Goal: Task Accomplishment & Management: Manage account settings

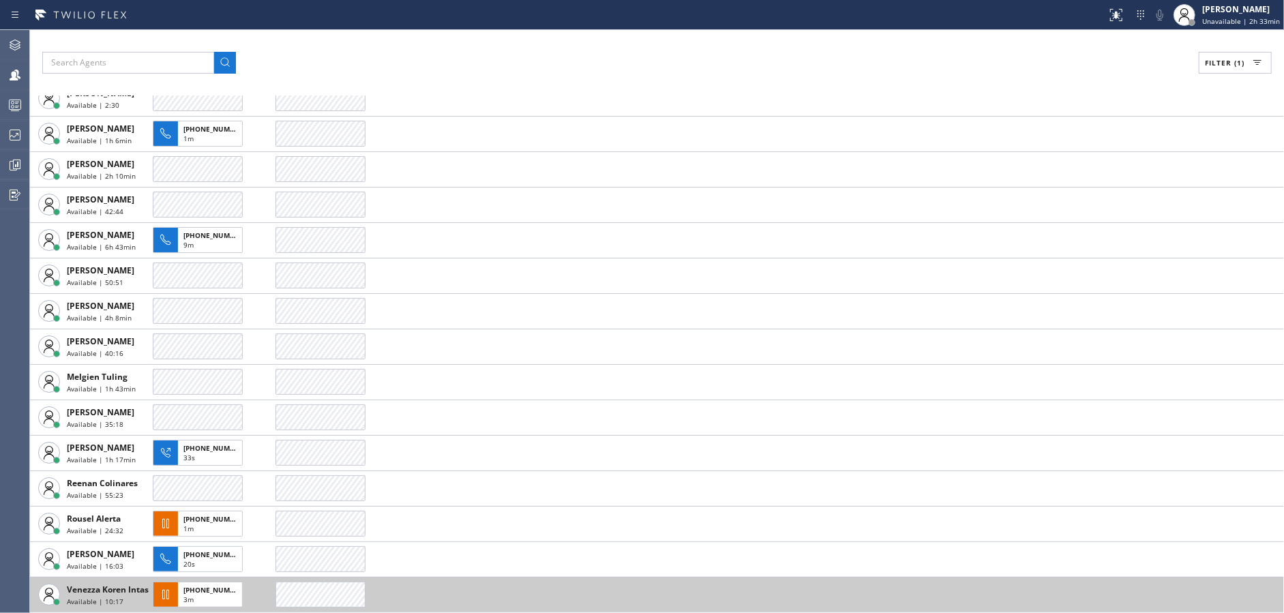
scroll to position [208, 0]
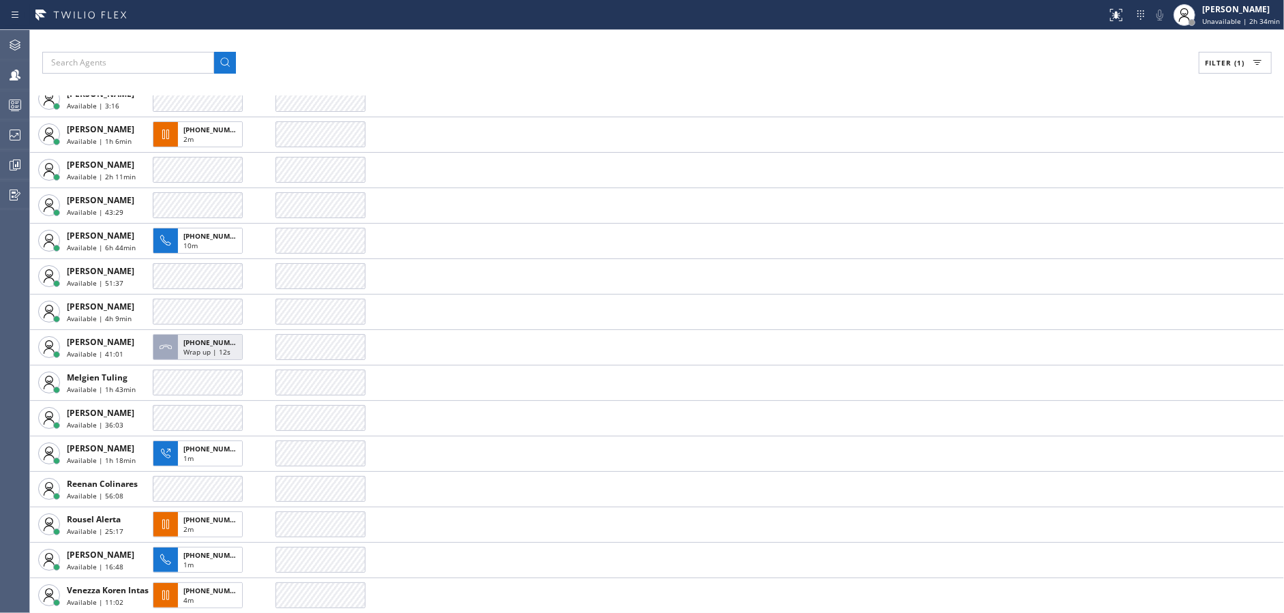
click at [422, 44] on div "Filter (1) AGENT CALLS OTHER TASKS [PERSON_NAME] Available | 2h 32min [PERSON_N…" at bounding box center [657, 321] width 1254 height 583
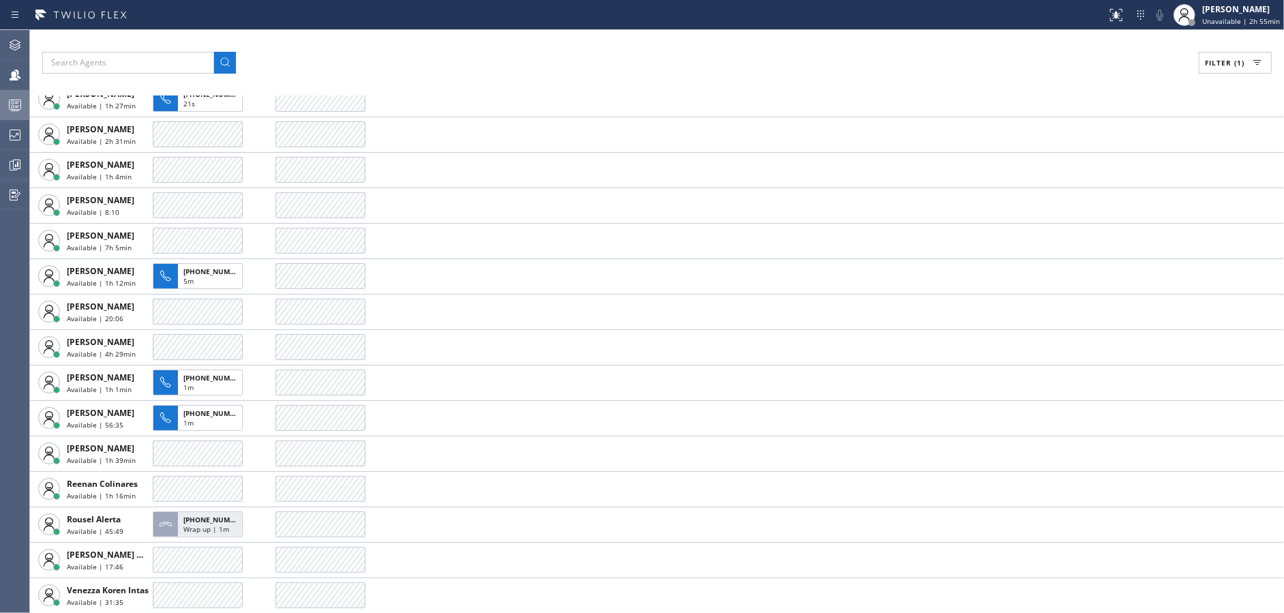
click at [14, 100] on rect at bounding box center [16, 105] width 12 height 10
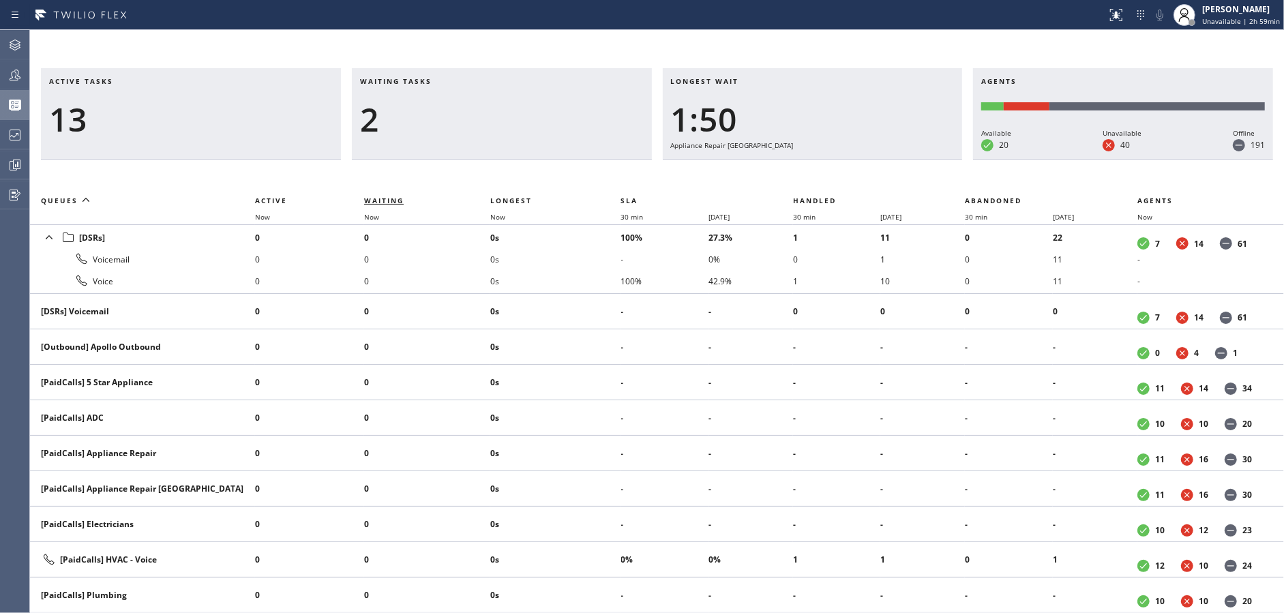
click at [387, 201] on span "Waiting" at bounding box center [384, 201] width 40 height 10
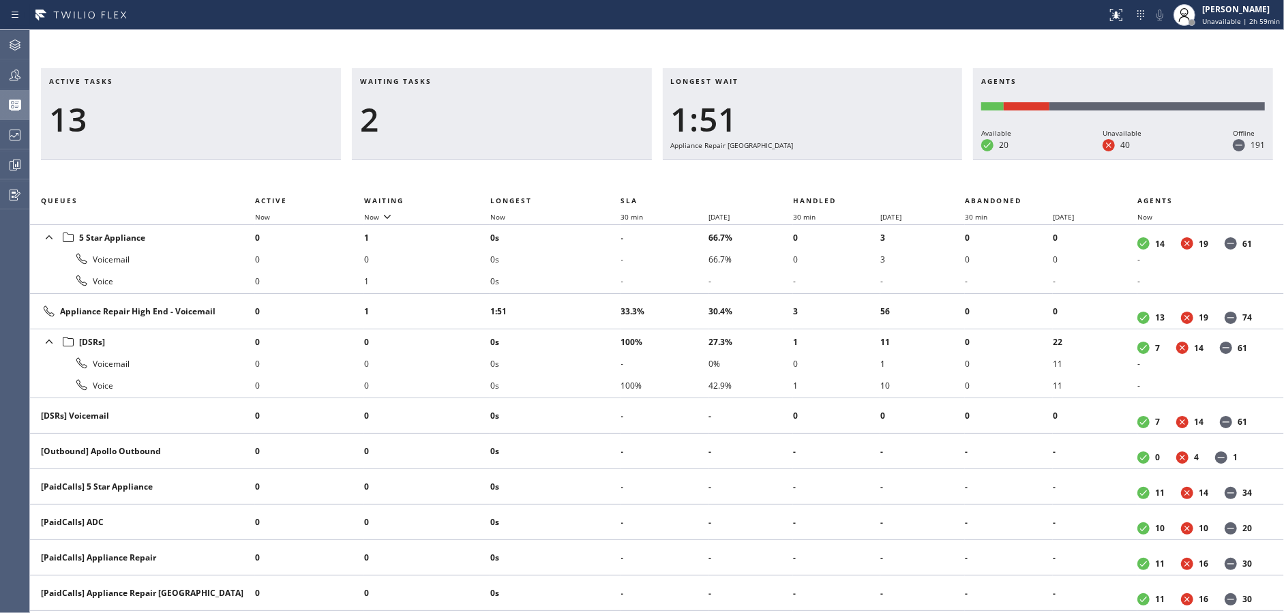
click at [11, 76] on icon at bounding box center [15, 75] width 16 height 16
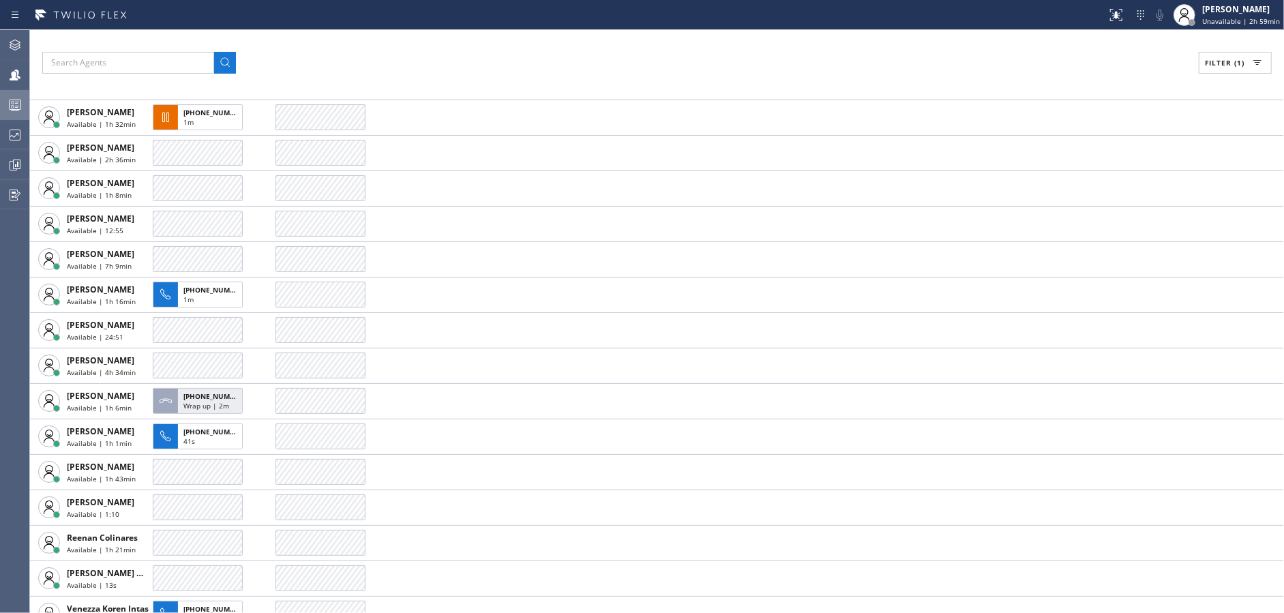
scroll to position [207, 0]
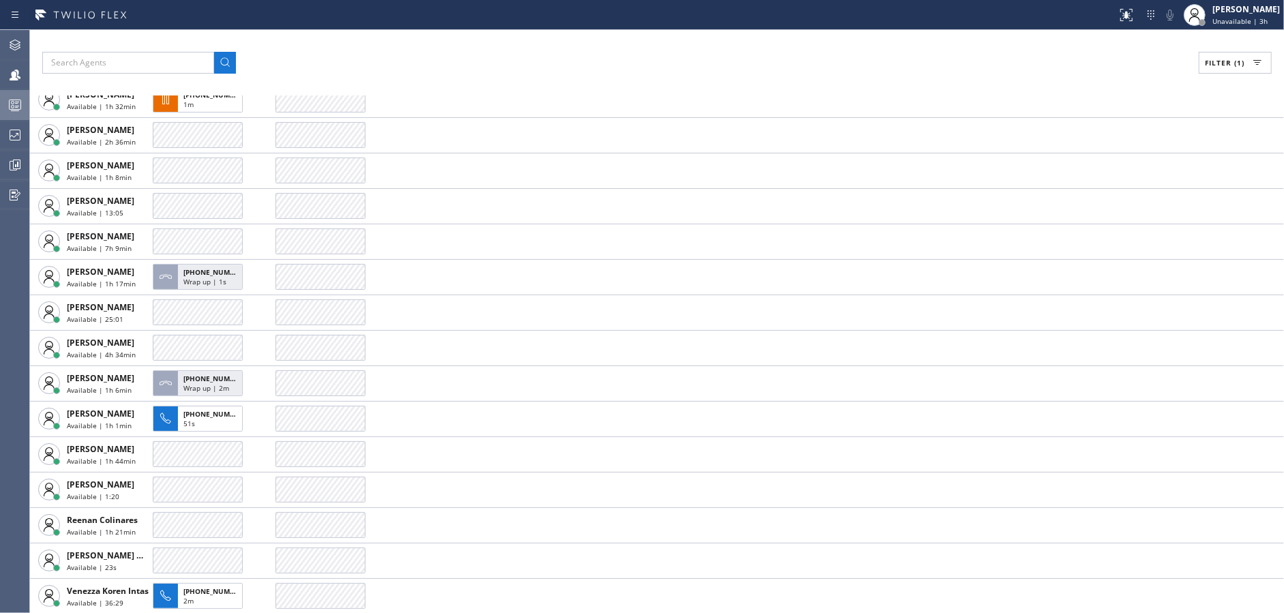
click at [1222, 59] on span "Filter (1)" at bounding box center [1225, 63] width 40 height 10
click at [1087, 161] on input "Available" at bounding box center [1086, 161] width 16 height 16
checkbox input "false"
click at [1093, 205] on input "Break" at bounding box center [1086, 204] width 16 height 16
checkbox input "true"
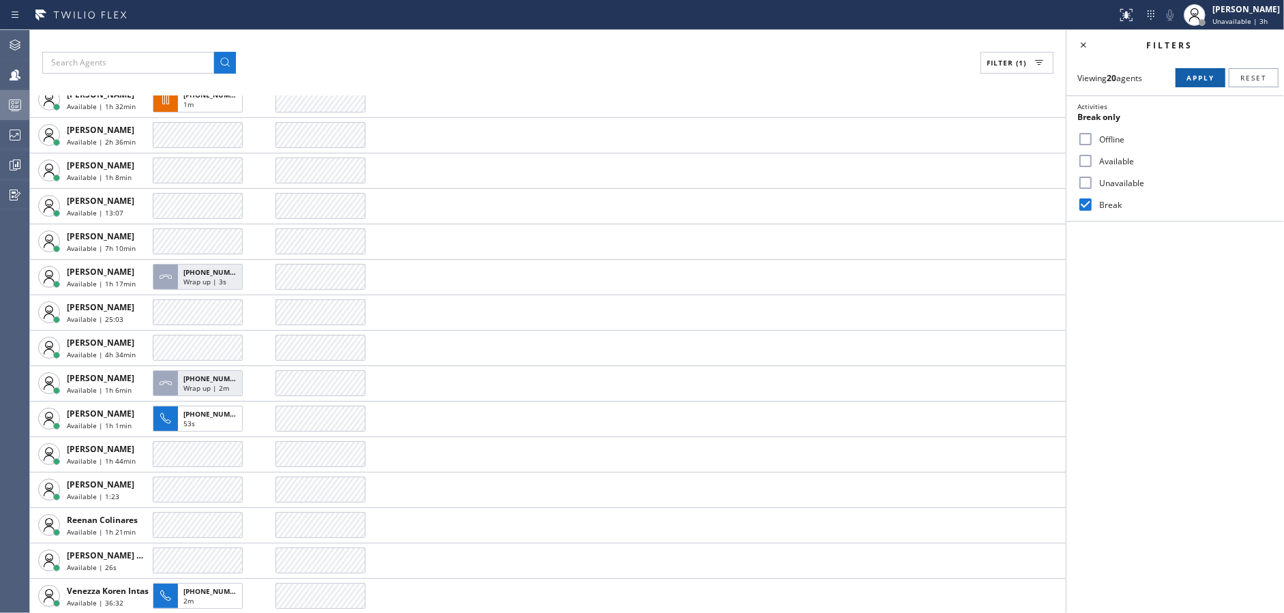
click at [1186, 85] on button "Apply" at bounding box center [1201, 77] width 50 height 19
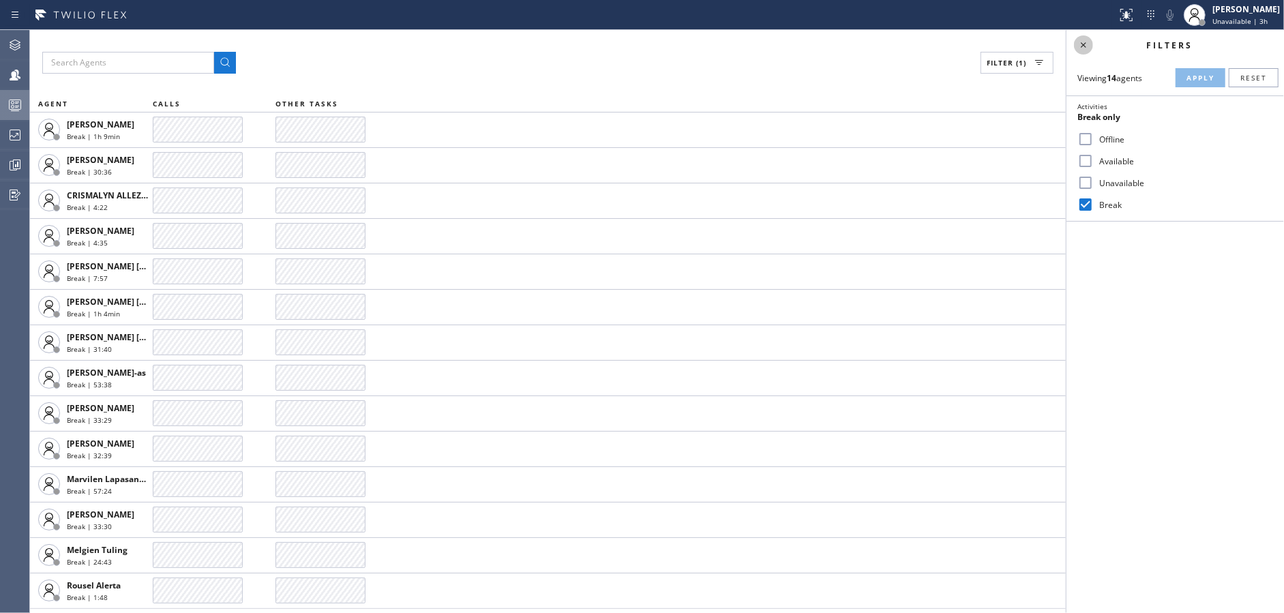
click at [1085, 46] on icon at bounding box center [1083, 44] width 5 height 5
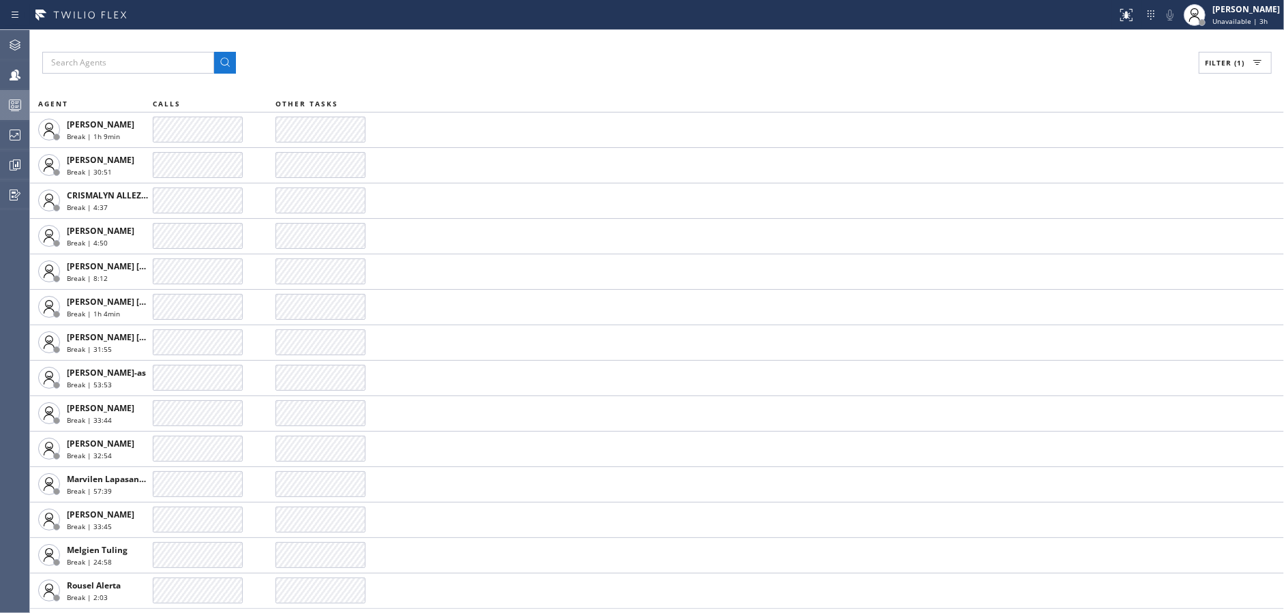
click at [3, 101] on div at bounding box center [15, 105] width 30 height 16
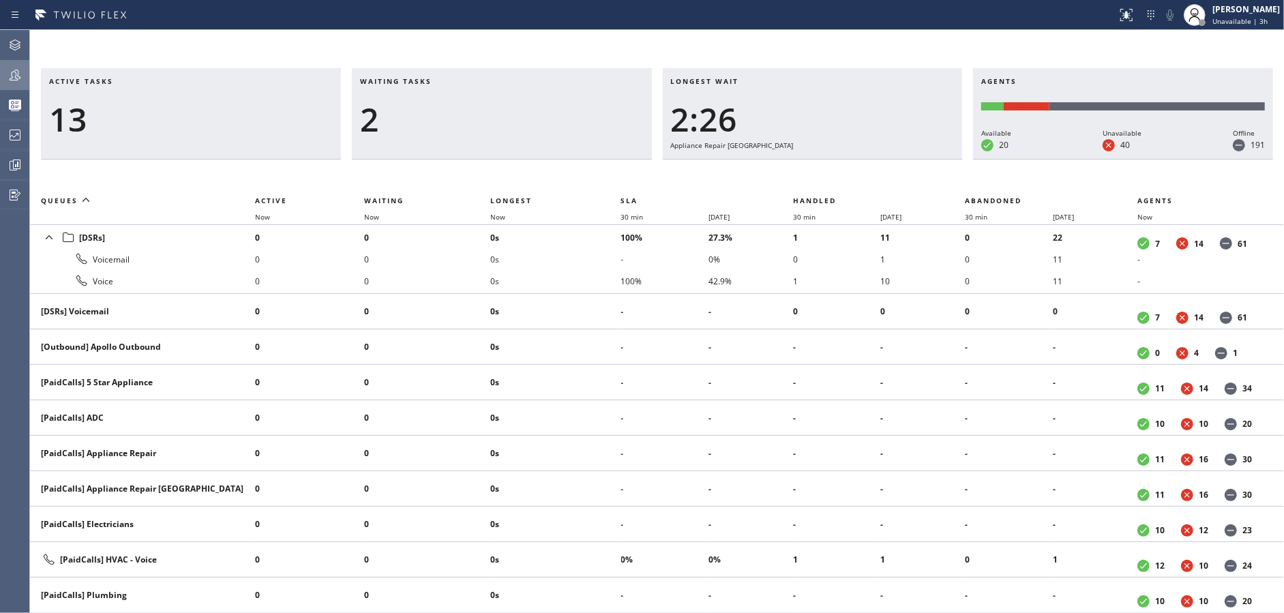
click at [8, 72] on icon at bounding box center [15, 75] width 16 height 16
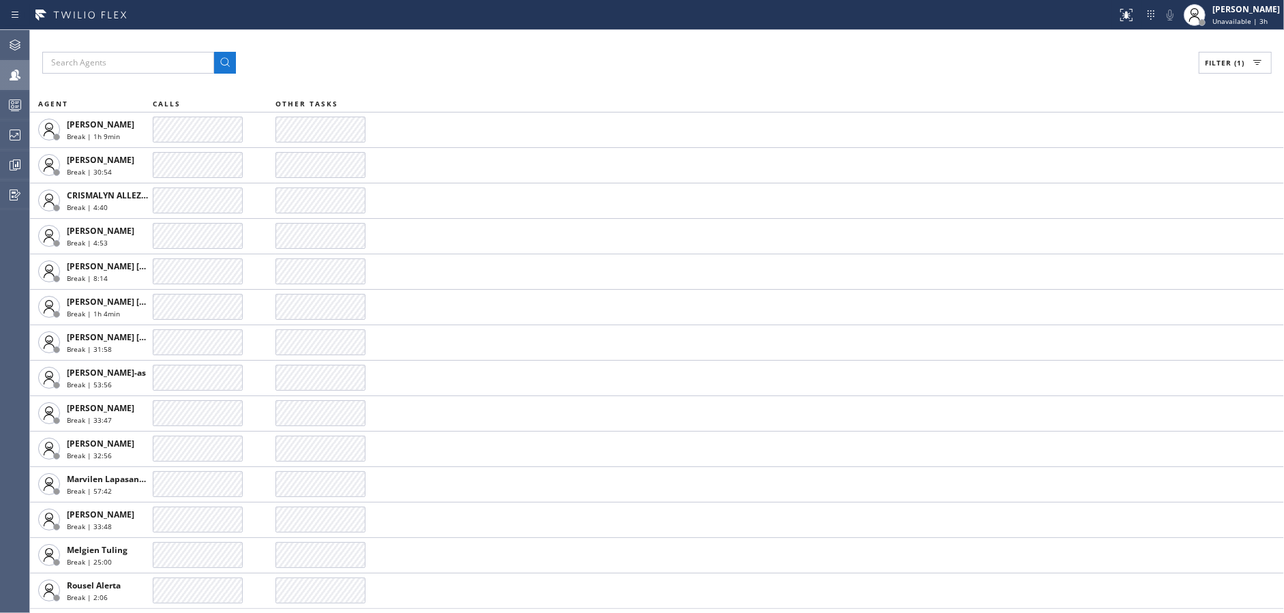
click at [1238, 61] on span "Filter (1)" at bounding box center [1225, 63] width 40 height 10
click at [1085, 141] on input "Offline" at bounding box center [1086, 139] width 16 height 16
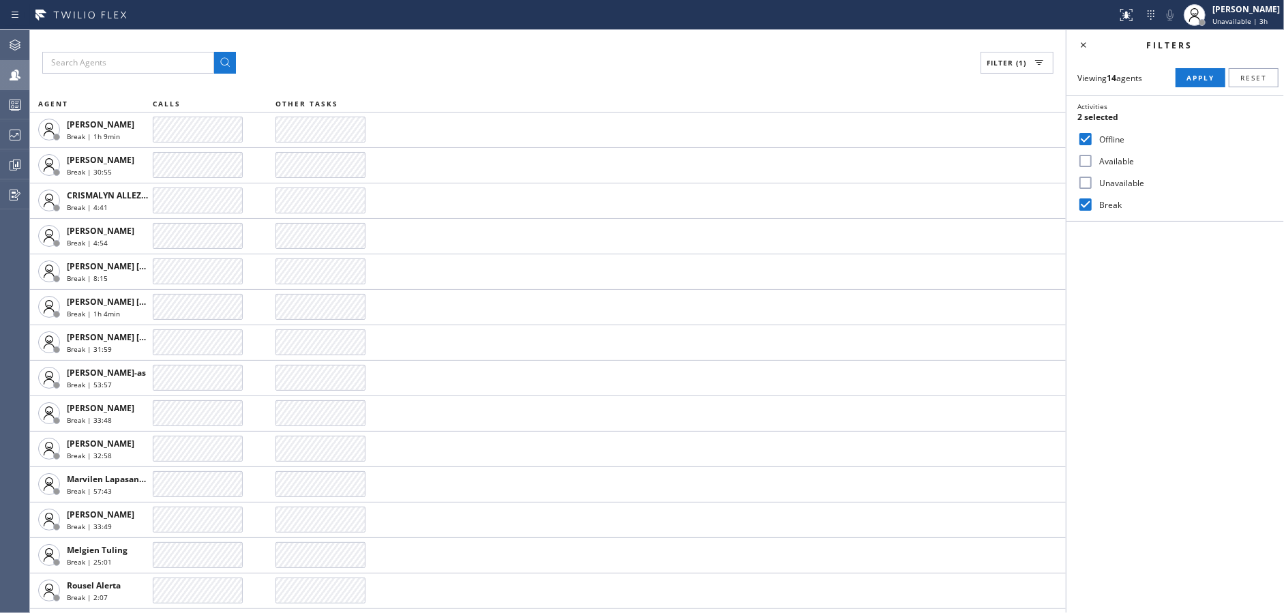
click at [1085, 143] on input "Offline" at bounding box center [1086, 139] width 16 height 16
checkbox input "false"
click at [1083, 162] on input "Available" at bounding box center [1086, 161] width 16 height 16
checkbox input "true"
click at [1082, 200] on input "Break" at bounding box center [1086, 204] width 16 height 16
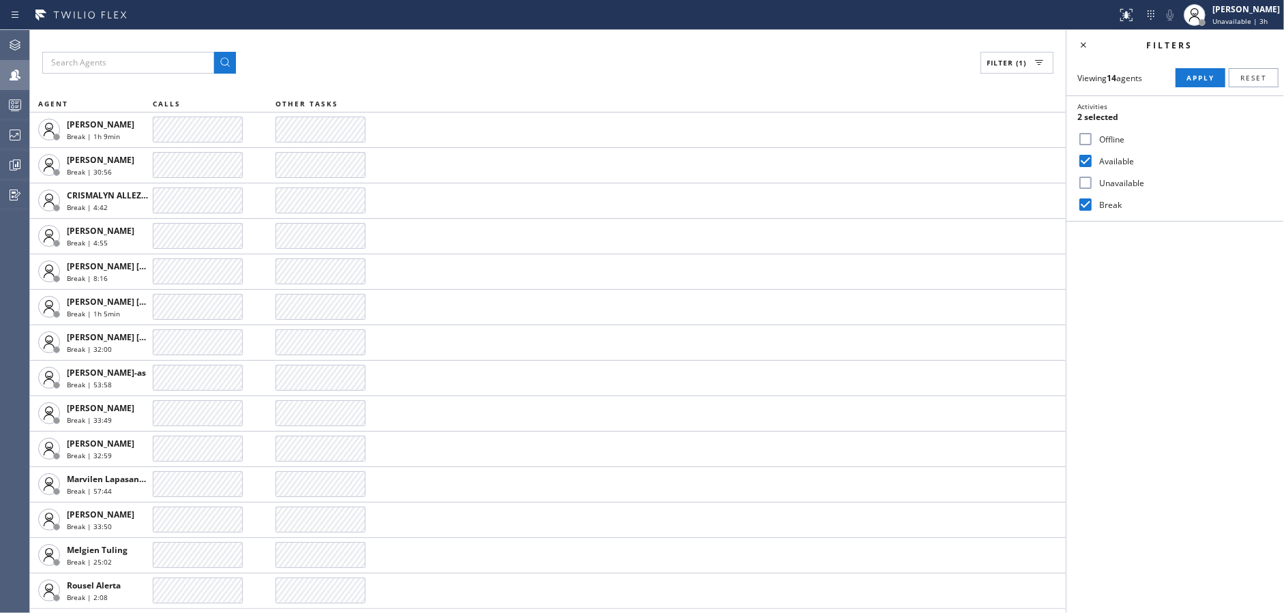
checkbox input "false"
click at [1203, 77] on span "Apply" at bounding box center [1201, 78] width 28 height 10
click at [1083, 46] on icon at bounding box center [1084, 45] width 16 height 16
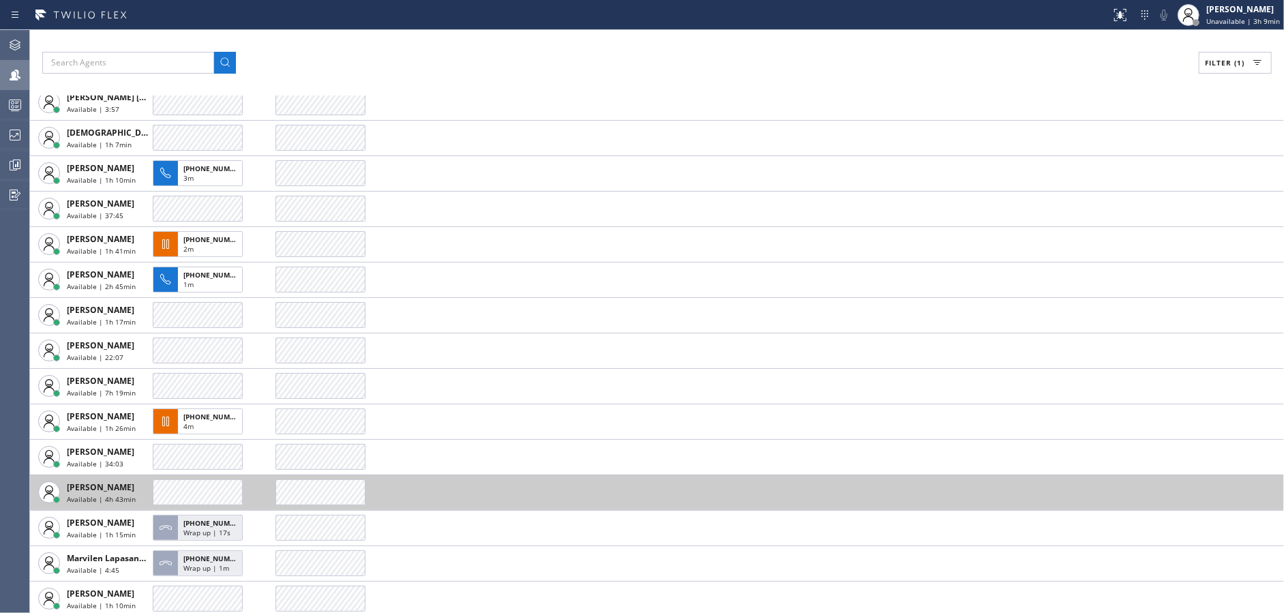
scroll to position [38, 0]
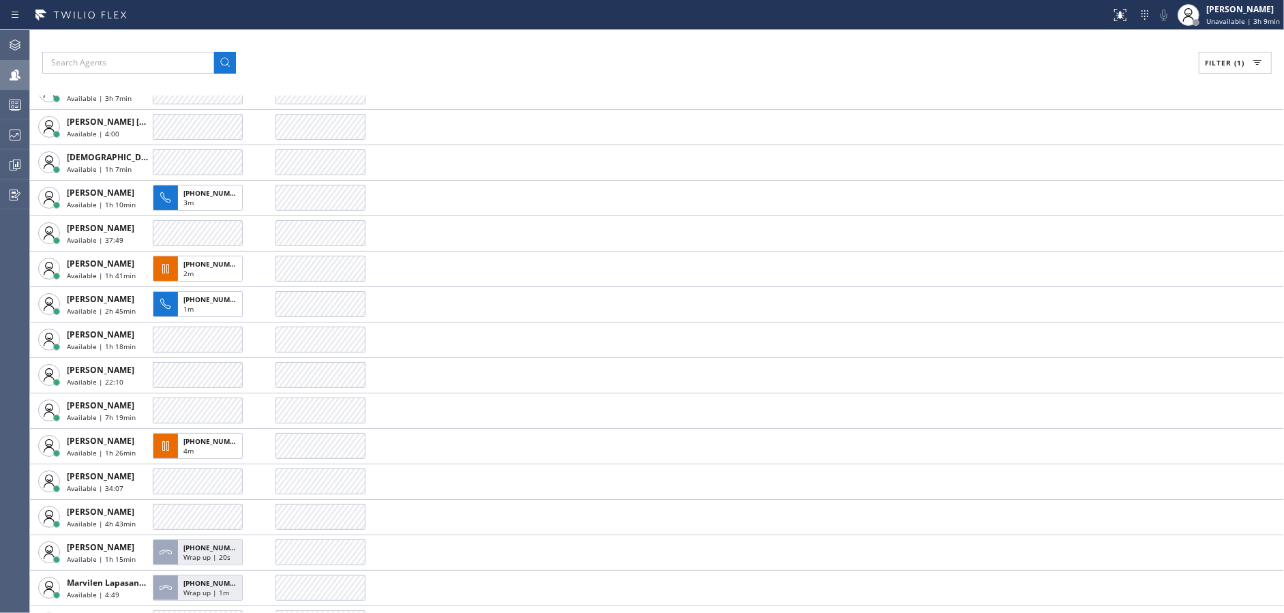
click at [1207, 62] on span "Filter (1)" at bounding box center [1225, 63] width 40 height 10
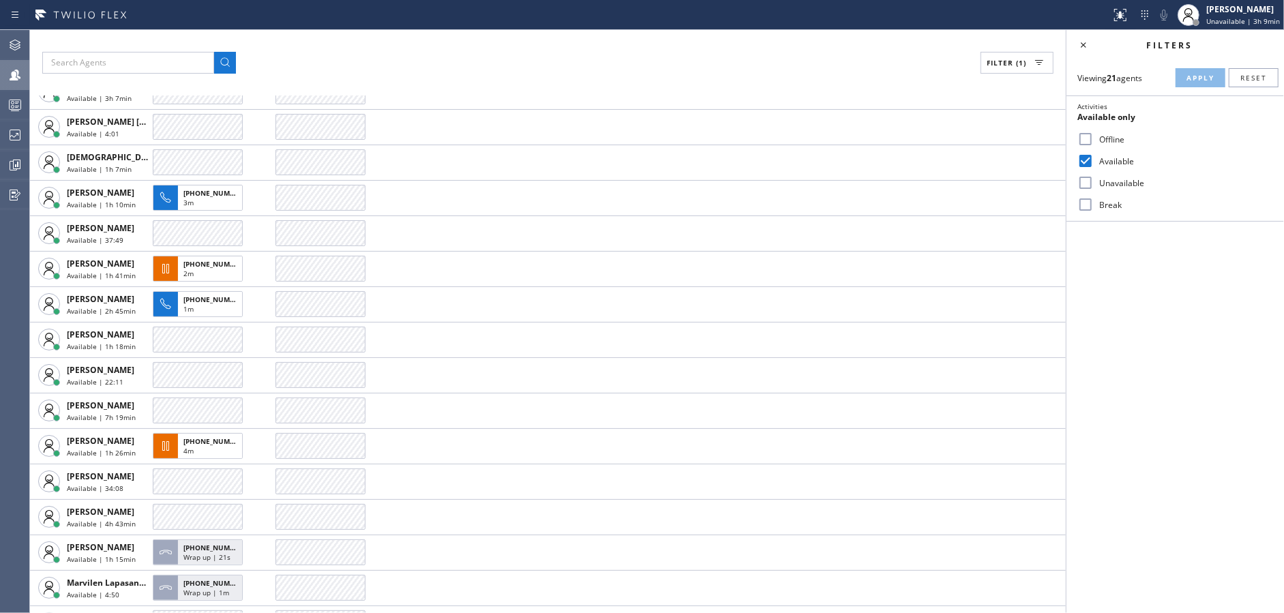
click at [1086, 156] on input "Available" at bounding box center [1086, 161] width 16 height 16
checkbox input "false"
click at [1084, 183] on input "Unavailable" at bounding box center [1086, 183] width 16 height 16
drag, startPoint x: 1085, startPoint y: 181, endPoint x: 1086, endPoint y: 205, distance: 24.6
click at [1083, 182] on input "Unavailable" at bounding box center [1086, 183] width 16 height 16
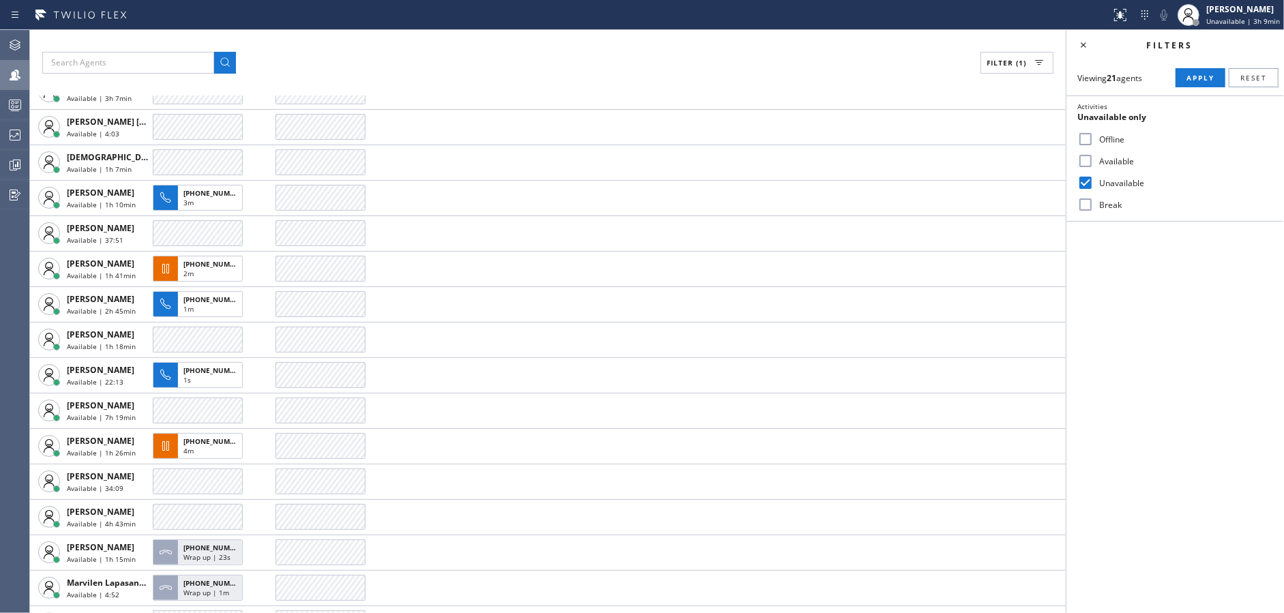
checkbox input "false"
drag, startPoint x: 1086, startPoint y: 205, endPoint x: 1133, endPoint y: 140, distance: 80.6
click at [1087, 203] on input "Break" at bounding box center [1086, 204] width 16 height 16
click at [1183, 76] on button "Apply" at bounding box center [1201, 77] width 50 height 19
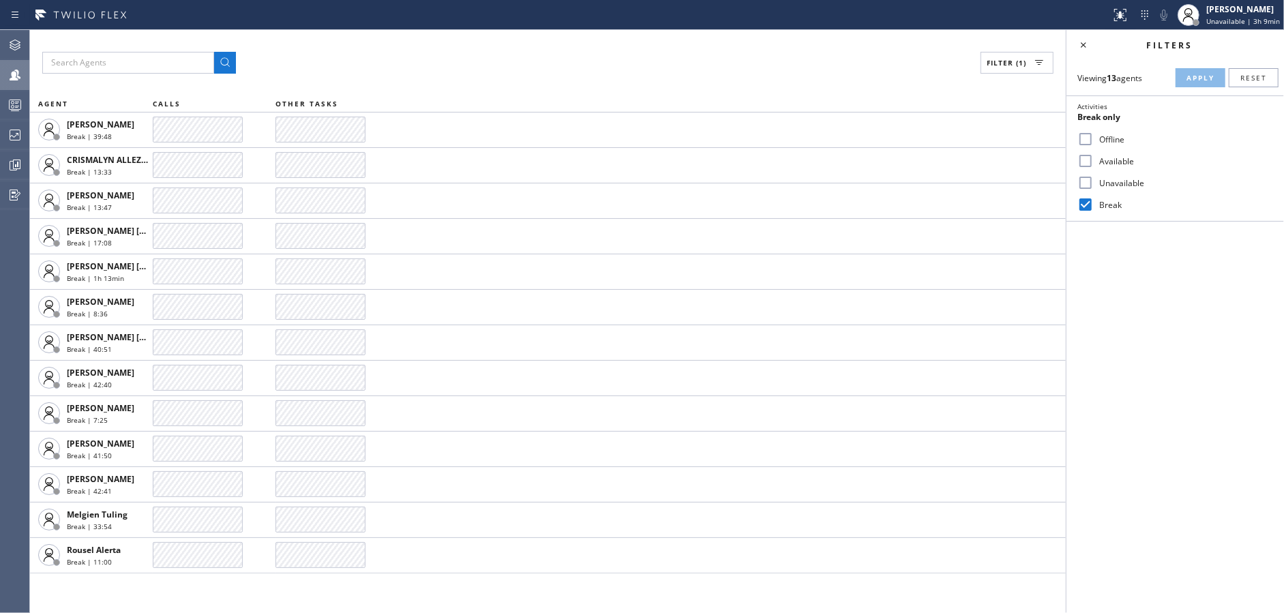
click at [1087, 203] on input "Break" at bounding box center [1086, 204] width 16 height 16
checkbox input "false"
click at [1085, 187] on input "Unavailable" at bounding box center [1086, 183] width 16 height 16
click at [1193, 74] on span "Apply" at bounding box center [1201, 78] width 28 height 10
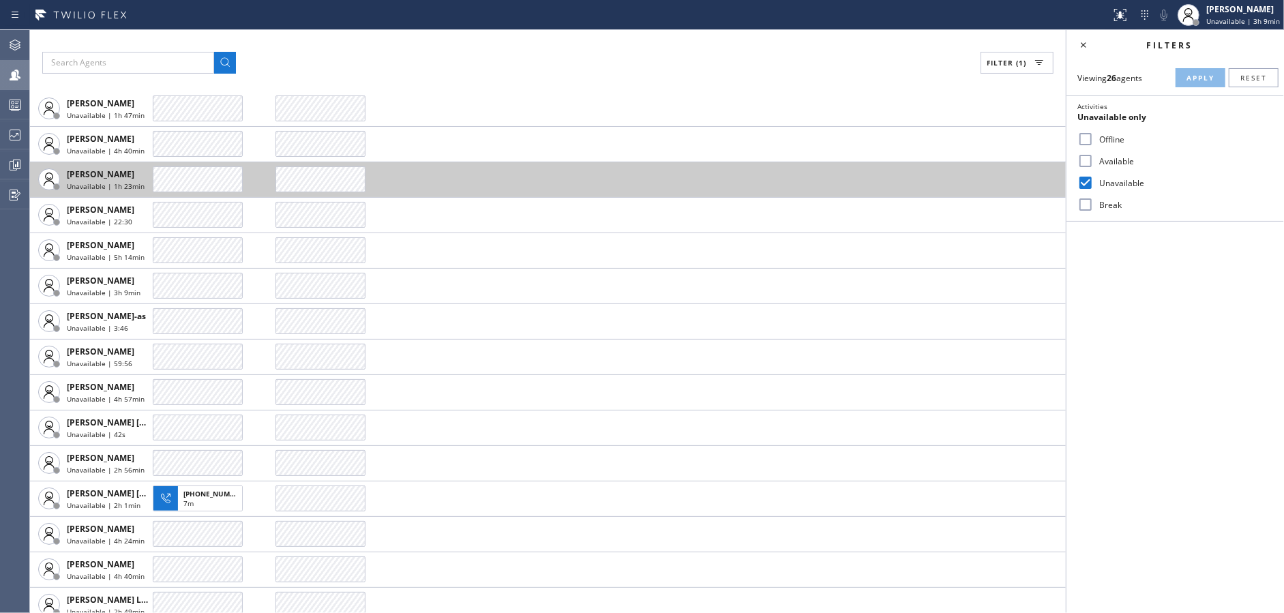
scroll to position [273, 0]
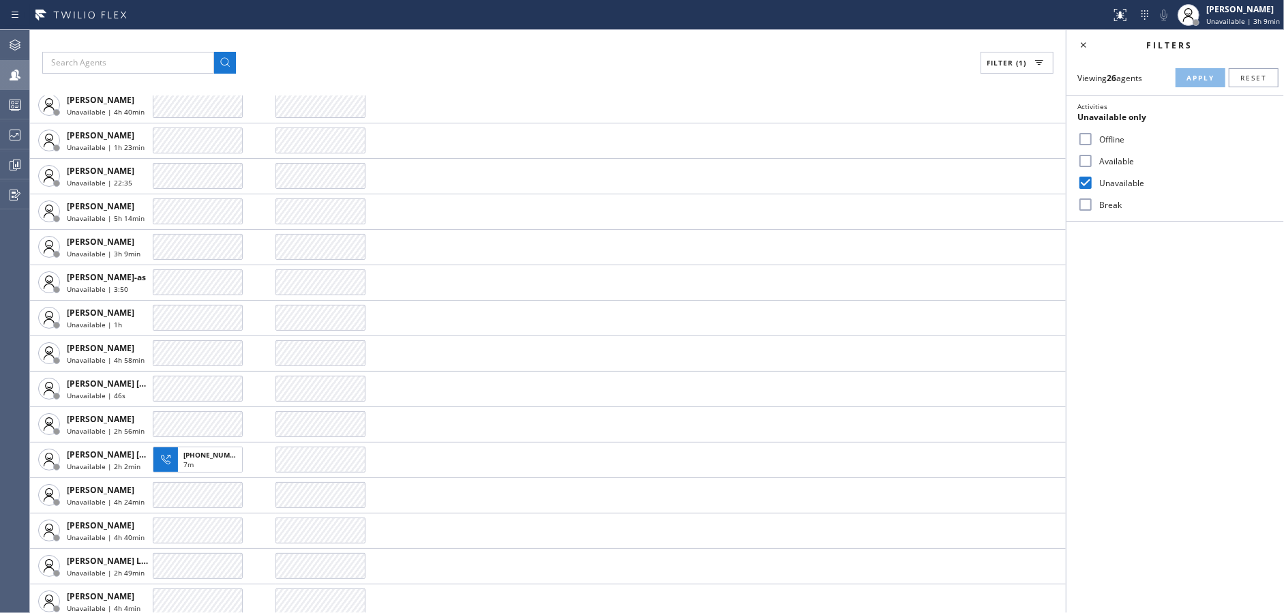
click at [1089, 179] on input "Unavailable" at bounding box center [1086, 183] width 16 height 16
checkbox input "false"
drag, startPoint x: 1087, startPoint y: 162, endPoint x: 1162, endPoint y: 103, distance: 95.8
click at [1087, 161] on input "Available" at bounding box center [1086, 161] width 16 height 16
click at [1194, 76] on span "Apply" at bounding box center [1201, 78] width 28 height 10
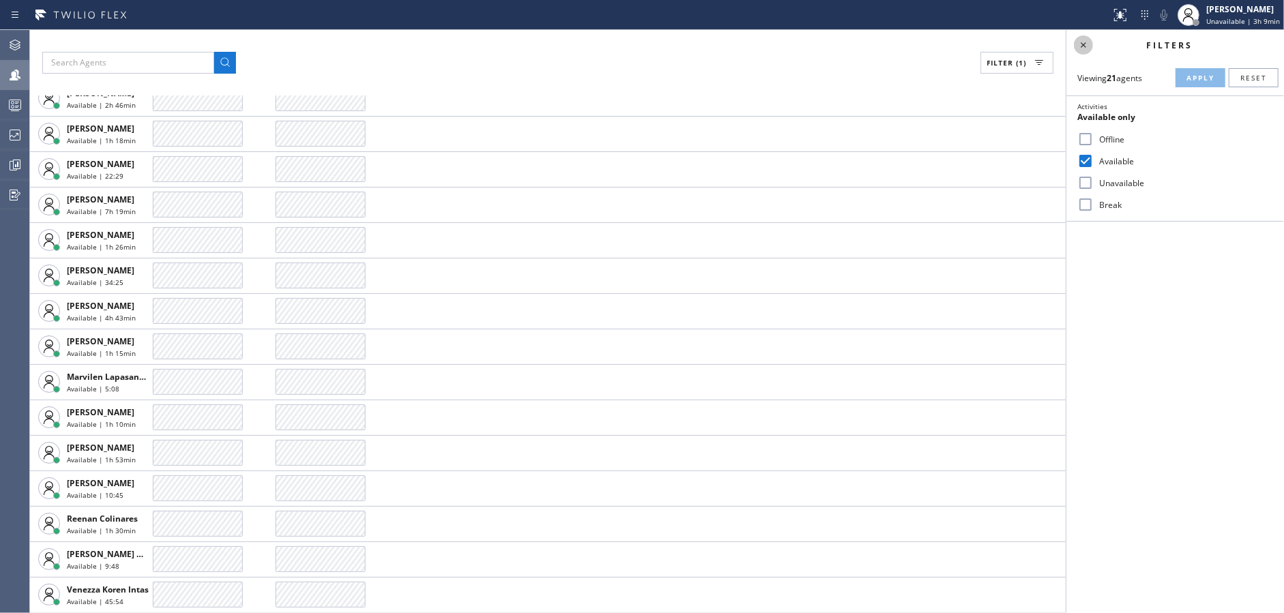
scroll to position [244, 0]
click at [1085, 43] on icon at bounding box center [1084, 45] width 16 height 16
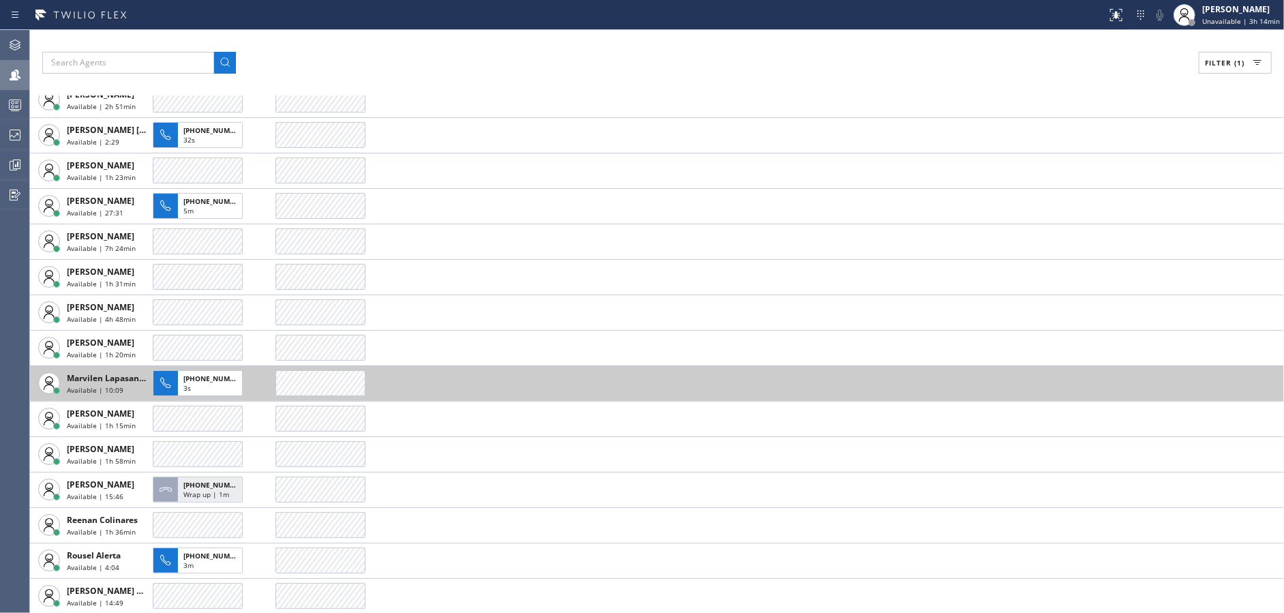
scroll to position [0, 0]
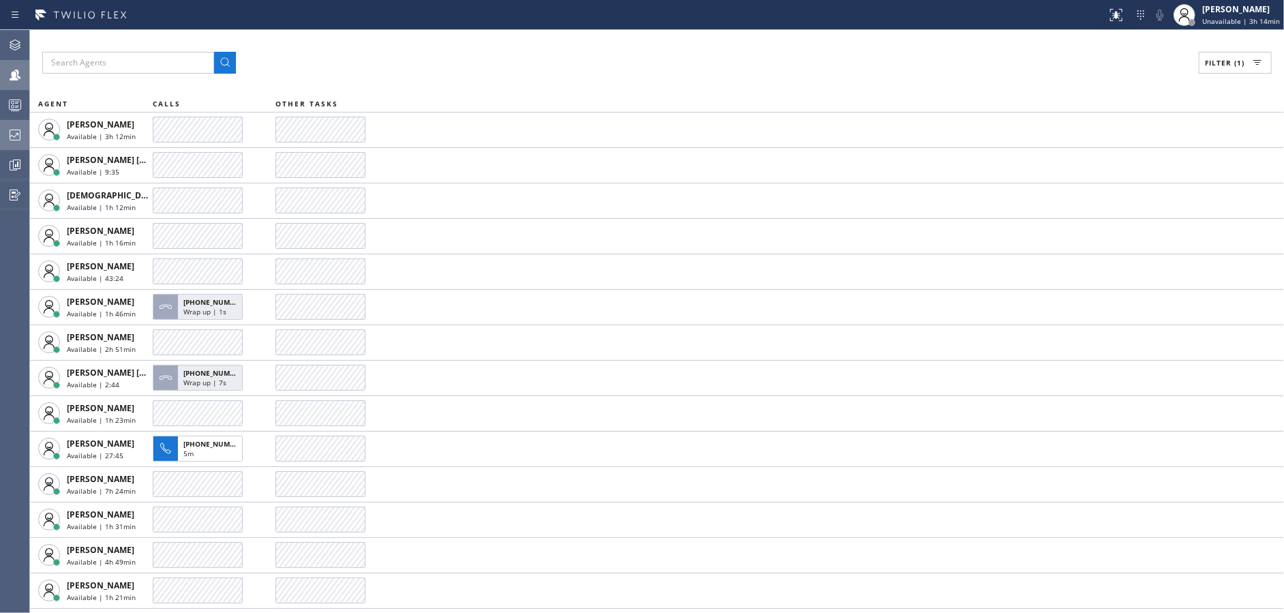
click at [0, 130] on div at bounding box center [15, 135] width 30 height 16
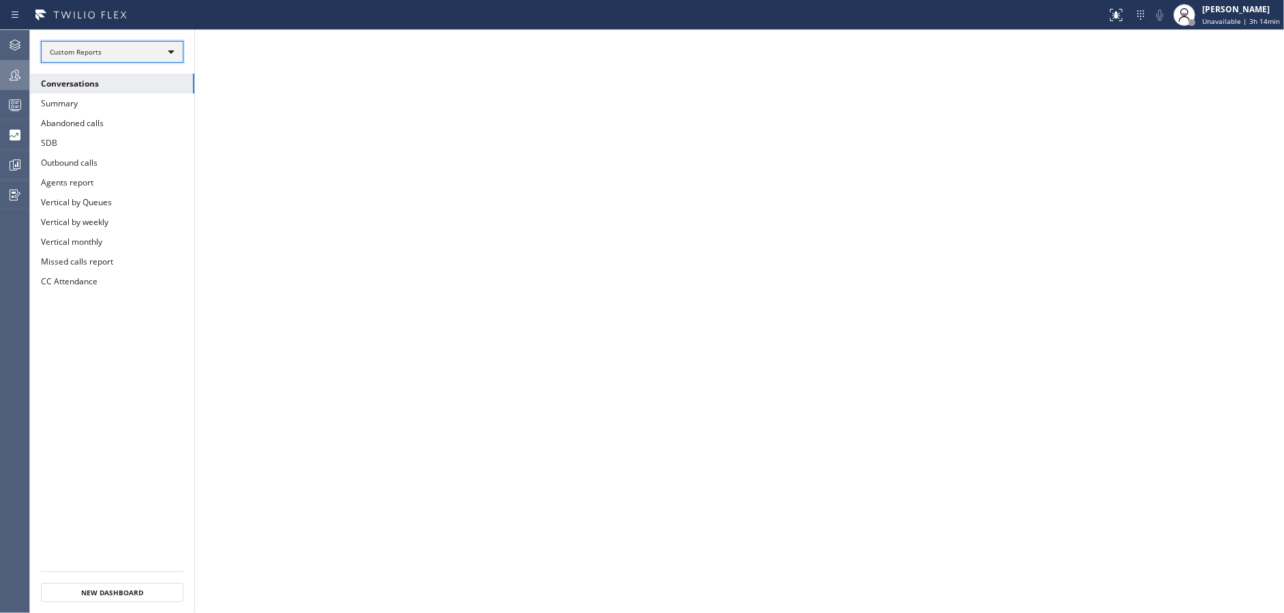
click at [155, 49] on div "Custom Reports" at bounding box center [112, 52] width 143 height 22
click at [130, 138] on li "Custom Reports" at bounding box center [112, 139] width 140 height 16
click at [147, 100] on button "Summary" at bounding box center [112, 103] width 164 height 20
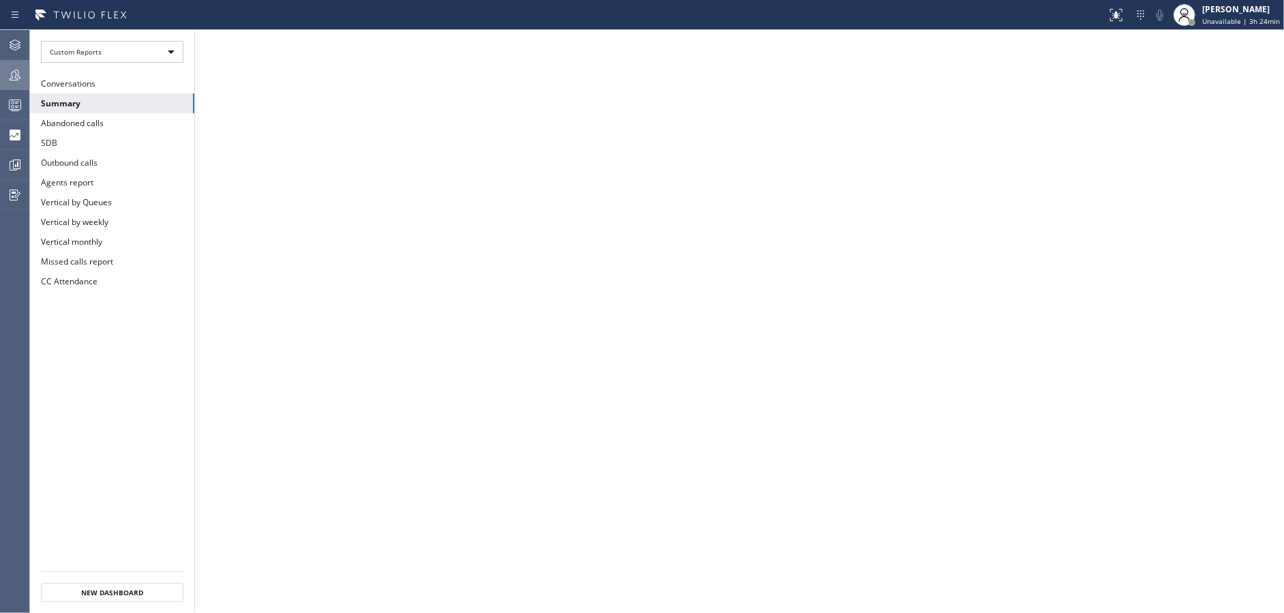
click at [24, 76] on div at bounding box center [15, 75] width 30 height 16
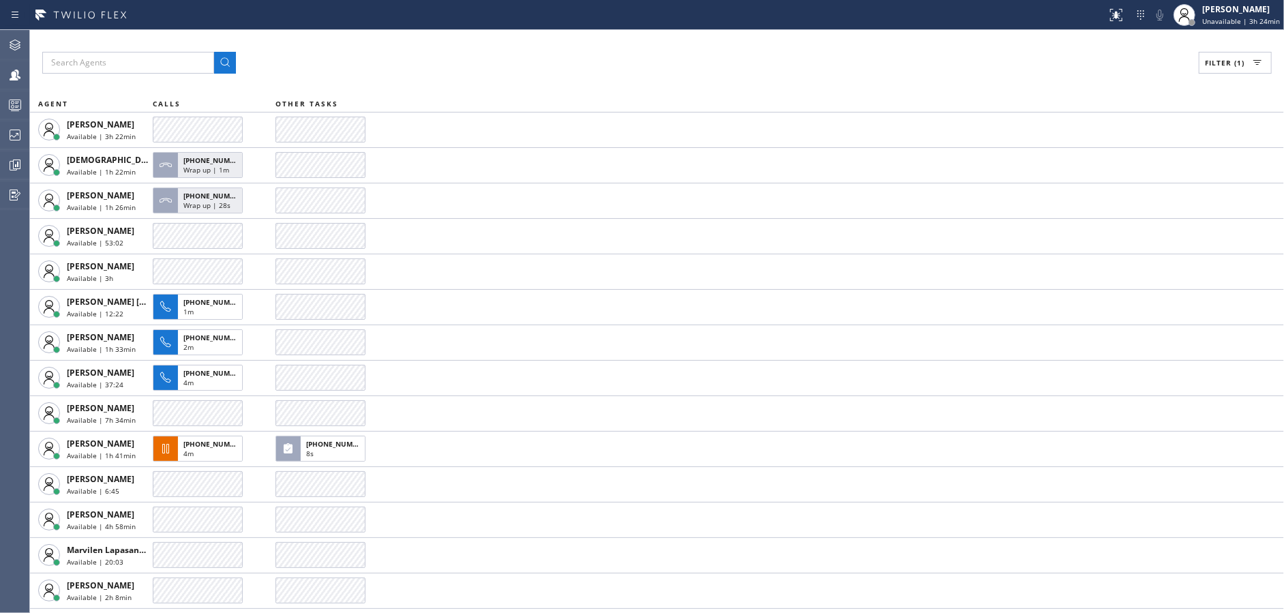
click at [1212, 56] on button "Filter (1)" at bounding box center [1235, 63] width 73 height 22
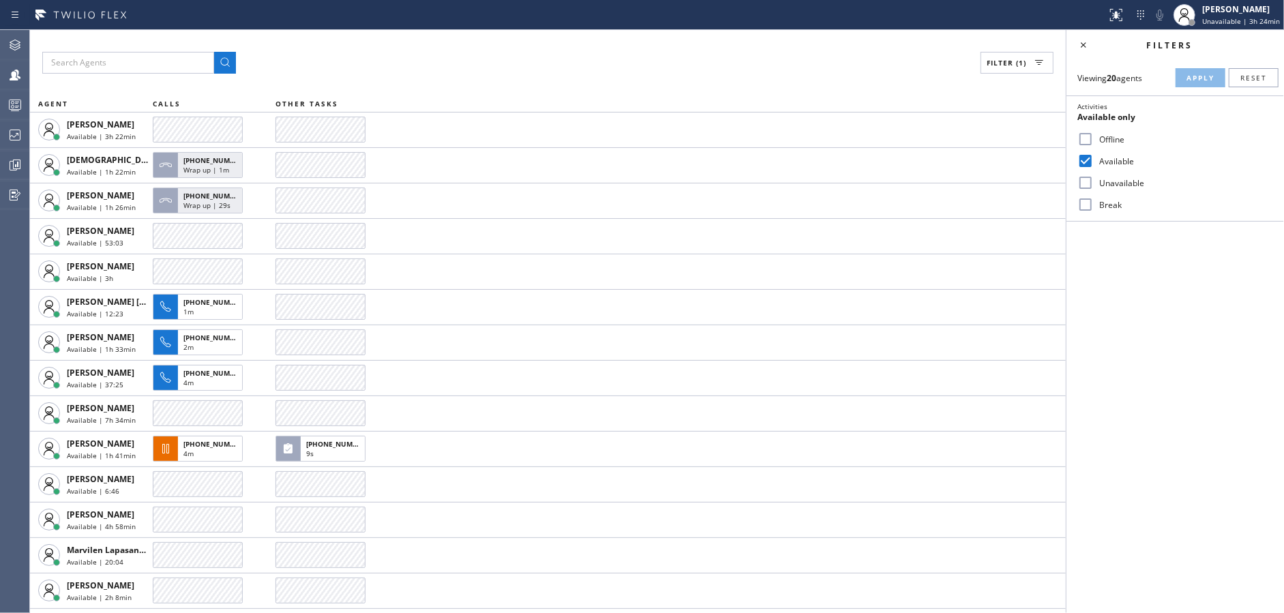
drag, startPoint x: 1086, startPoint y: 164, endPoint x: 1087, endPoint y: 212, distance: 48.4
click at [1086, 167] on input "Available" at bounding box center [1086, 161] width 16 height 16
checkbox input "false"
click at [1087, 212] on div "Break" at bounding box center [1176, 205] width 218 height 22
click at [1087, 203] on input "Break" at bounding box center [1086, 204] width 16 height 16
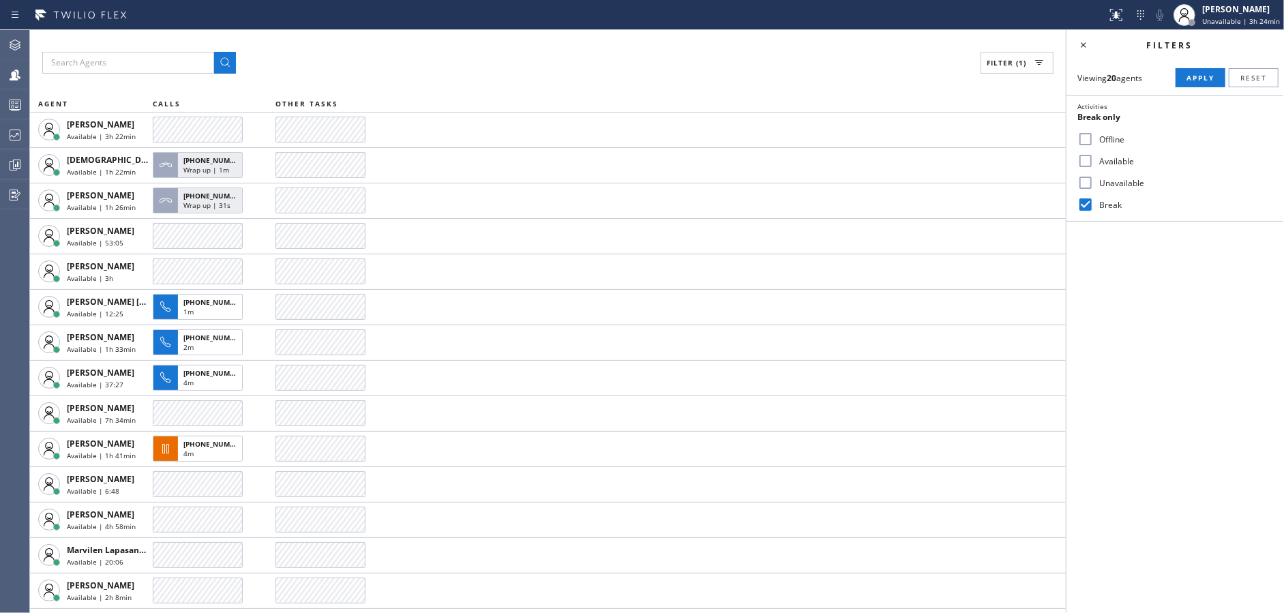
drag, startPoint x: 1201, startPoint y: 80, endPoint x: 1097, endPoint y: 65, distance: 104.9
click at [1200, 80] on span "Apply" at bounding box center [1201, 78] width 28 height 10
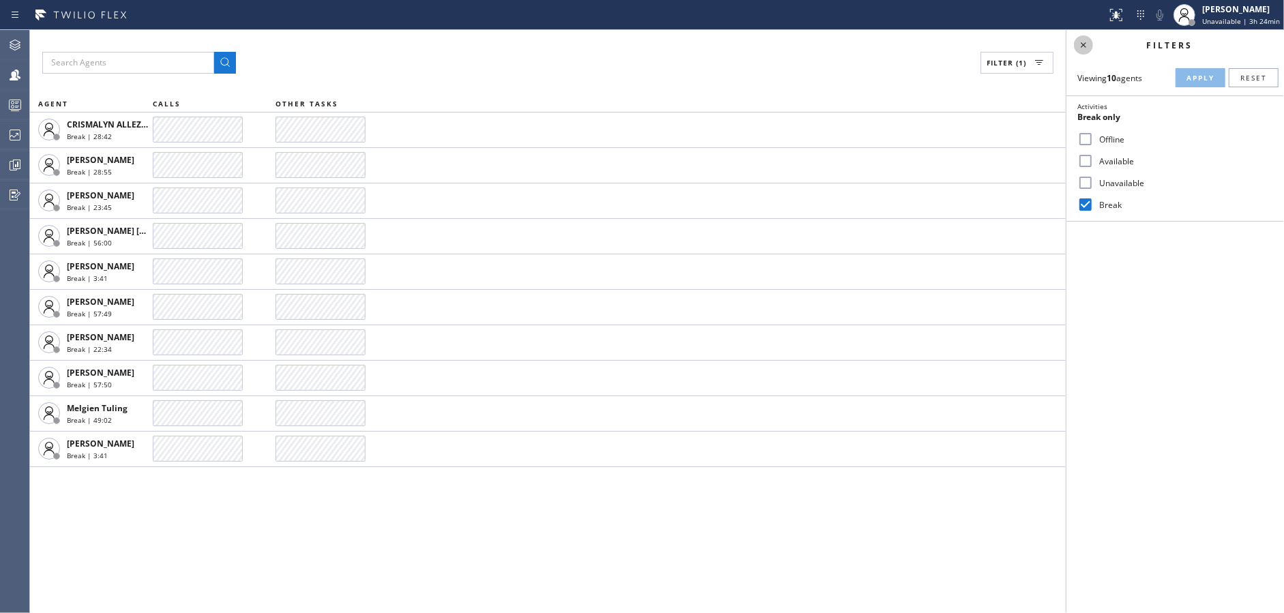
click at [1087, 41] on icon at bounding box center [1084, 45] width 16 height 16
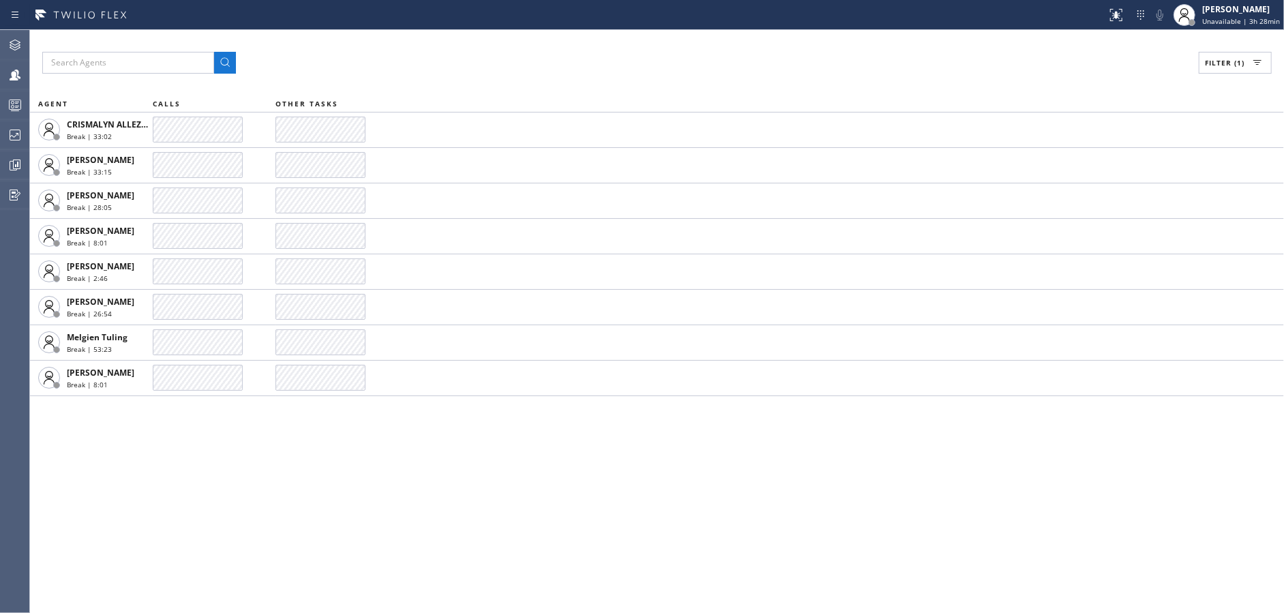
click at [1212, 65] on span "Filter (1)" at bounding box center [1225, 63] width 40 height 10
drag, startPoint x: 1089, startPoint y: 203, endPoint x: 1089, endPoint y: 178, distance: 24.6
click at [1089, 201] on input "Break" at bounding box center [1086, 204] width 16 height 16
checkbox input "false"
click at [1081, 153] on input "Available" at bounding box center [1086, 161] width 16 height 16
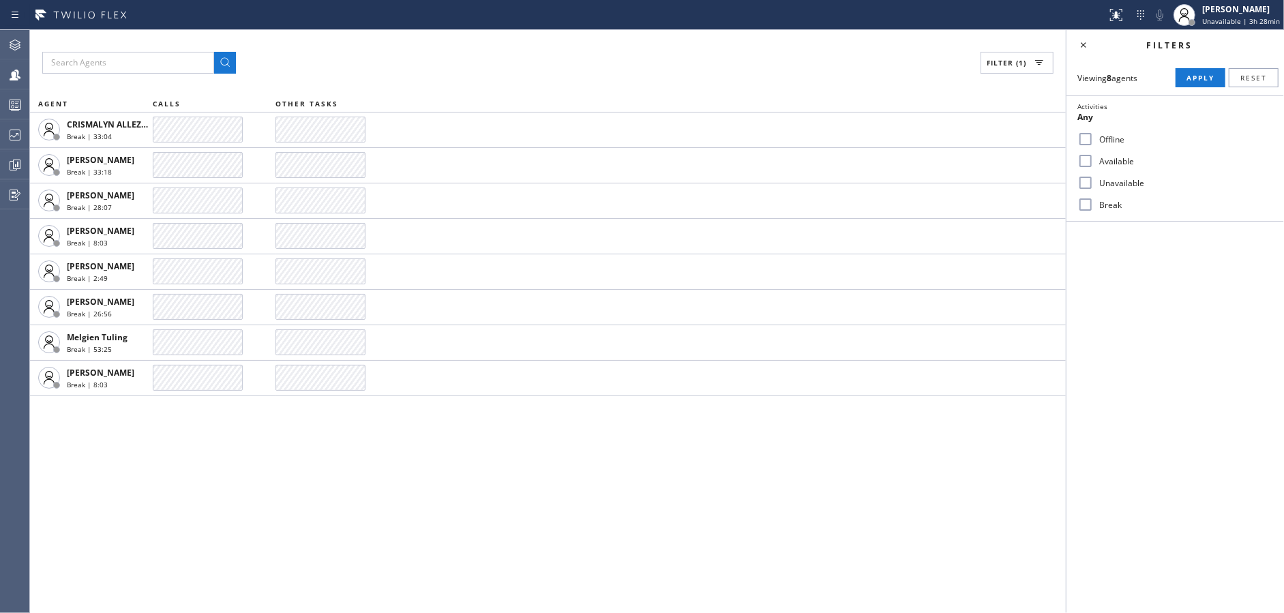
checkbox input "true"
drag, startPoint x: 1201, startPoint y: 75, endPoint x: 1070, endPoint y: 49, distance: 133.5
click at [1201, 74] on span "Apply" at bounding box center [1201, 78] width 28 height 10
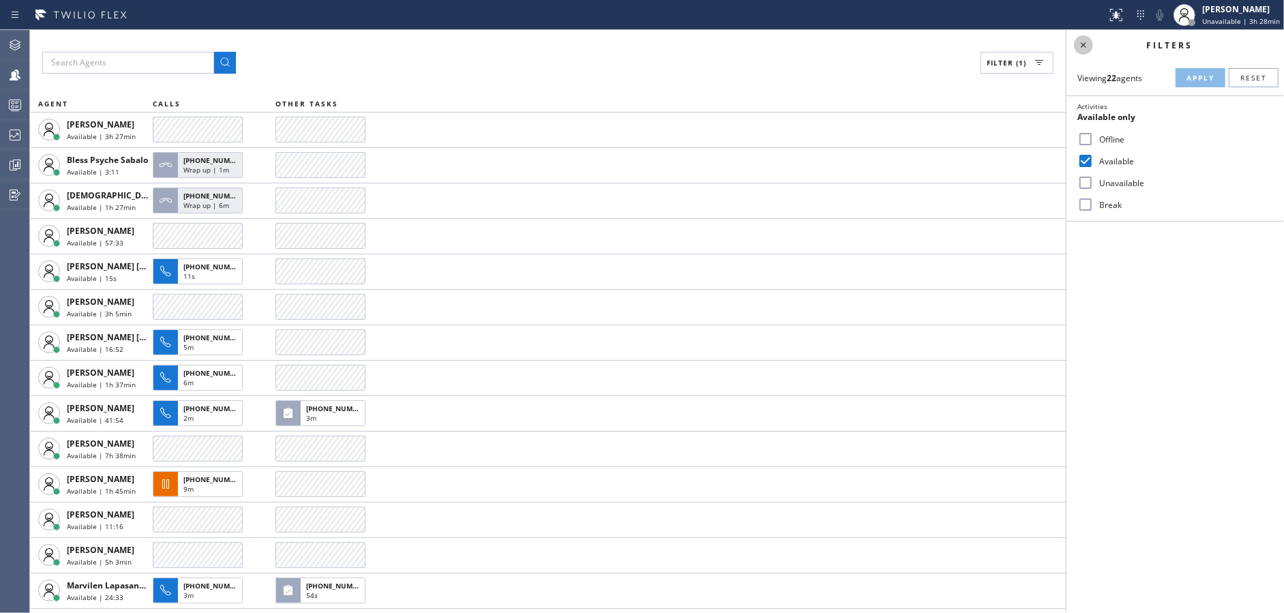
click at [1083, 40] on icon at bounding box center [1084, 45] width 16 height 16
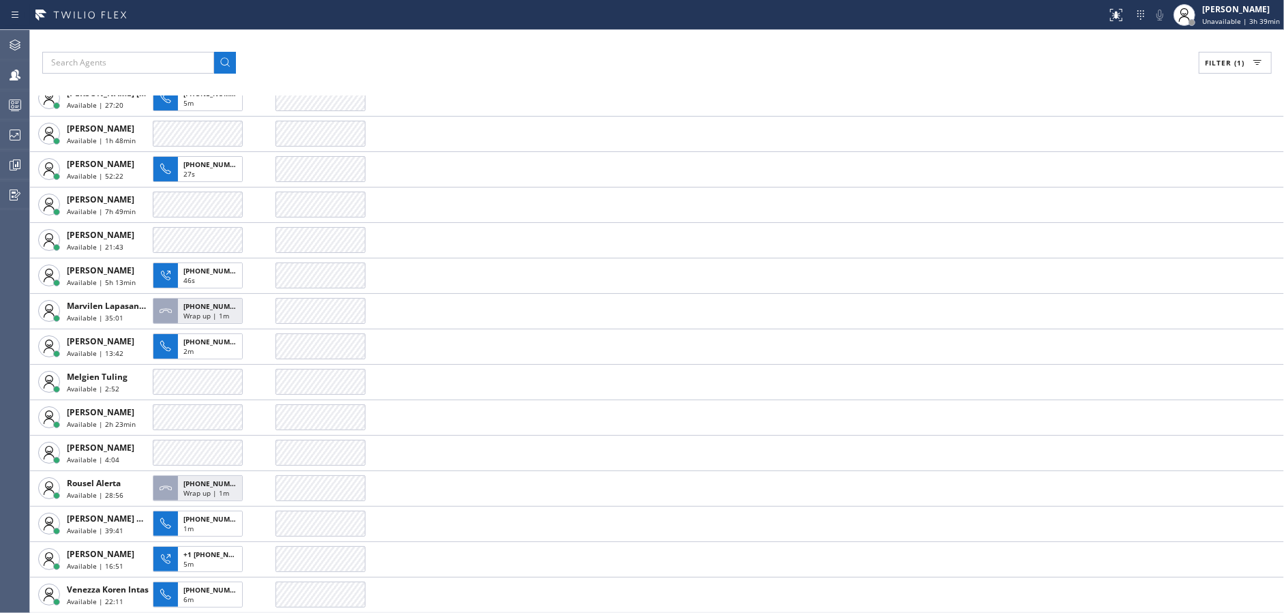
scroll to position [244, 0]
